Goal: Transaction & Acquisition: Purchase product/service

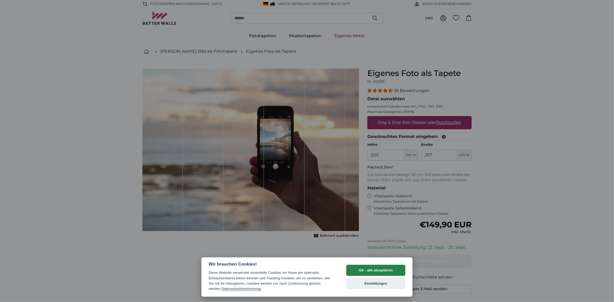
click at [381, 270] on button "OK - alle akzeptieren" at bounding box center [375, 270] width 59 height 11
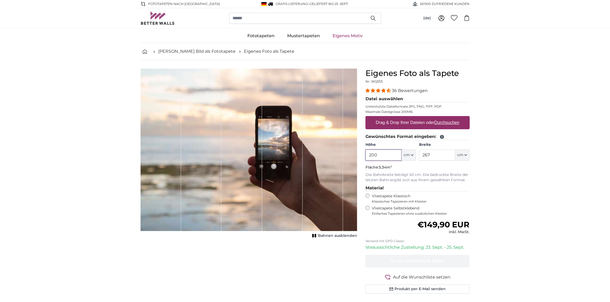
click at [381, 155] on input "200" at bounding box center [383, 154] width 36 height 11
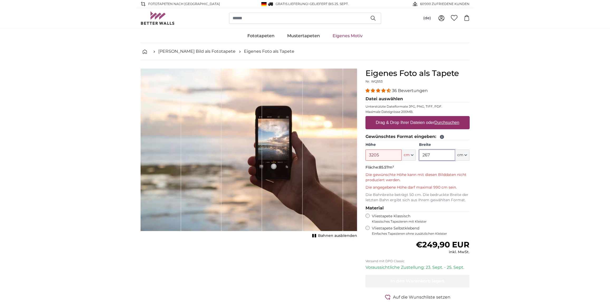
click at [438, 155] on input "267" at bounding box center [437, 154] width 36 height 11
click at [378, 154] on input "3205" at bounding box center [383, 154] width 36 height 11
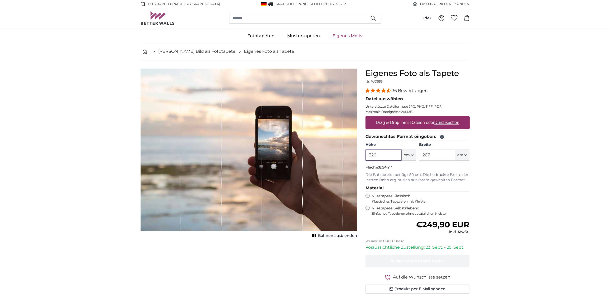
type input "320"
click at [431, 155] on input "267" at bounding box center [437, 154] width 36 height 11
click at [427, 155] on input "875" at bounding box center [437, 154] width 36 height 11
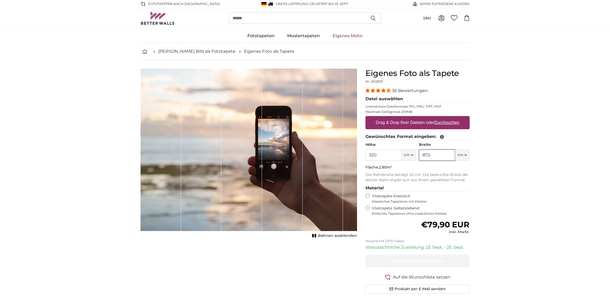
drag, startPoint x: 433, startPoint y: 154, endPoint x: 419, endPoint y: 155, distance: 14.3
click at [419, 155] on input "87,5" at bounding box center [437, 154] width 36 height 11
type input "98,5"
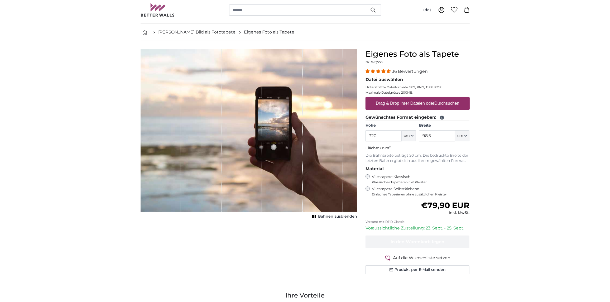
scroll to position [52, 0]
